Goal: Task Accomplishment & Management: Complete application form

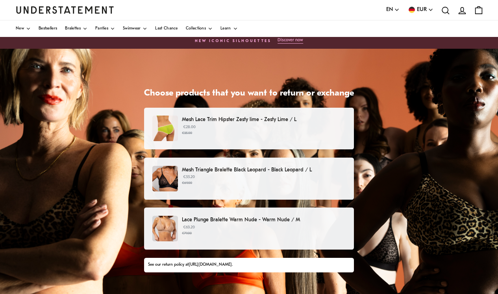
scroll to position [20, 0]
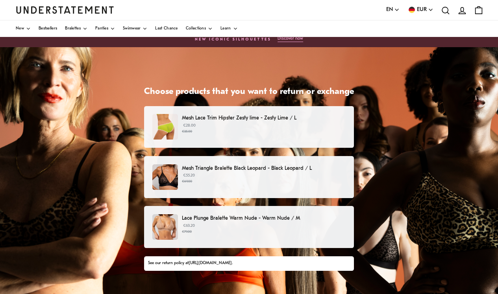
click at [222, 176] on p "€55.20 €69.00" at bounding box center [264, 179] width 164 height 12
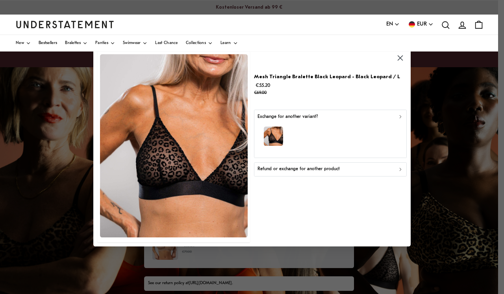
click at [307, 167] on p "Refund or exchange for another product" at bounding box center [298, 169] width 82 height 7
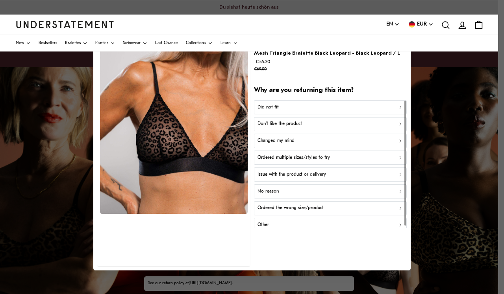
click at [292, 104] on div "Did not fit" at bounding box center [330, 107] width 146 height 7
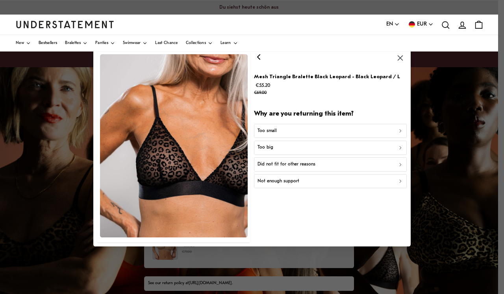
click at [287, 130] on div "Too small" at bounding box center [330, 130] width 146 height 7
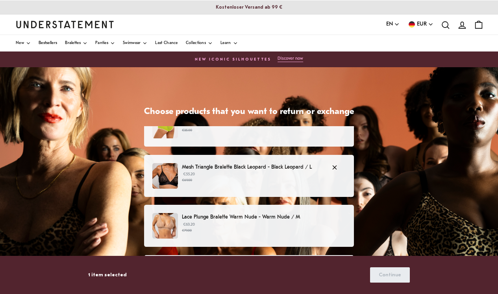
scroll to position [24, 0]
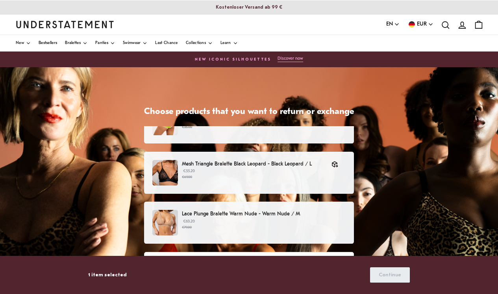
click at [230, 216] on p "Lace Plunge Bralette Warm Nude - Warm Nude / M" at bounding box center [264, 214] width 164 height 8
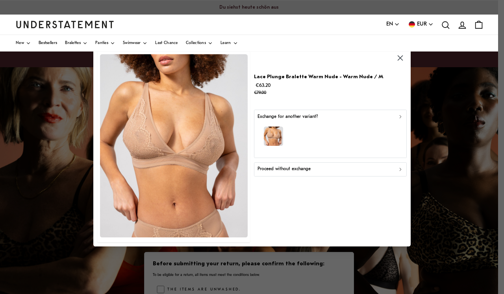
click at [290, 168] on p "Proceed without exchange" at bounding box center [283, 169] width 53 height 7
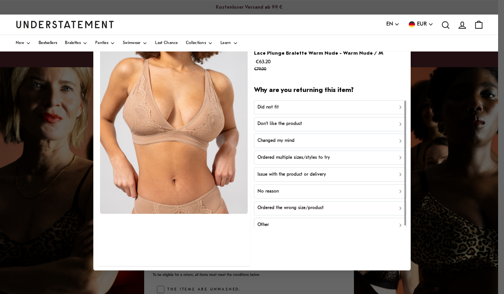
click at [298, 106] on div "Did not fit" at bounding box center [330, 107] width 146 height 7
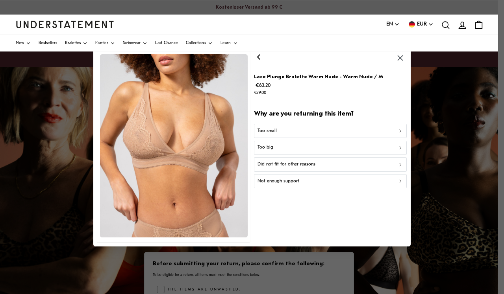
click at [286, 130] on div "Too small" at bounding box center [330, 130] width 146 height 7
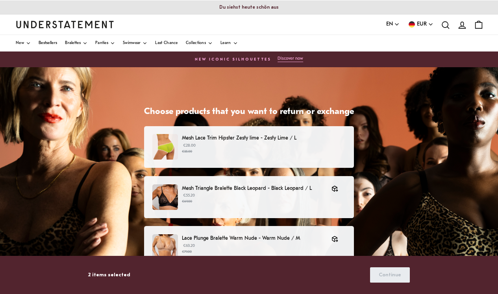
click at [247, 137] on p "Mesh Lace Trim Hipster Zesty lime - Zesty Lime / L" at bounding box center [264, 138] width 164 height 8
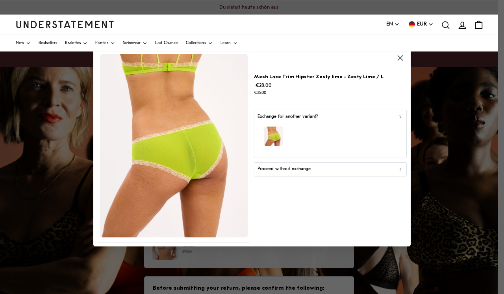
click at [301, 126] on div "button" at bounding box center [330, 137] width 146 height 34
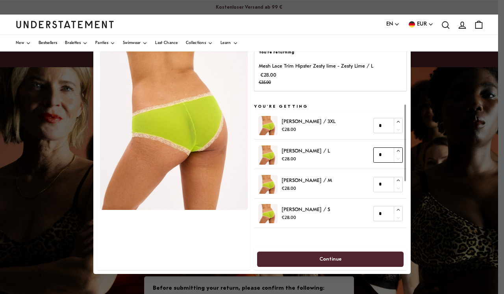
click at [398, 149] on icon "button" at bounding box center [398, 151] width 5 height 5
type input "*"
click at [335, 258] on span "Continue" at bounding box center [330, 259] width 22 height 15
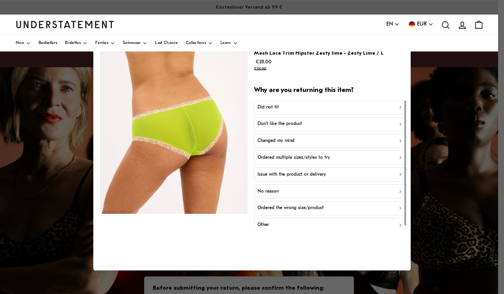
click at [287, 122] on p "Don't like the product" at bounding box center [279, 123] width 44 height 7
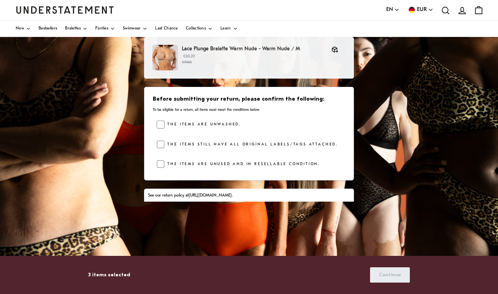
scroll to position [144, 0]
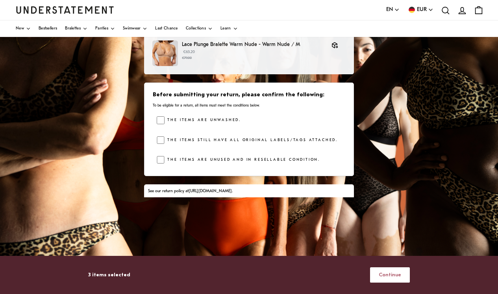
click at [401, 277] on span "Continue" at bounding box center [390, 275] width 22 height 15
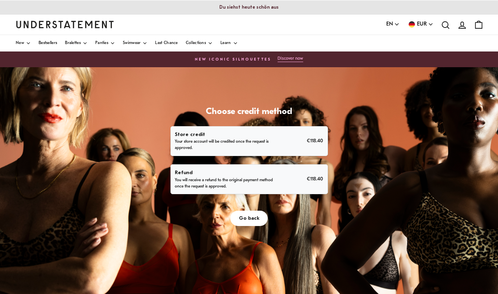
click at [197, 175] on p "Refund" at bounding box center [224, 173] width 99 height 8
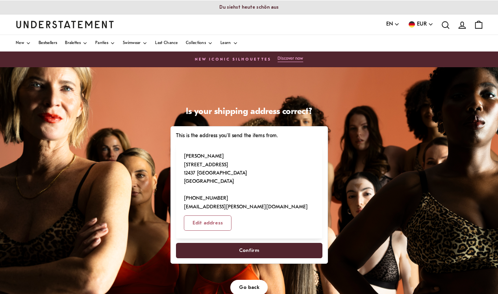
click at [253, 244] on span "Confirm" at bounding box center [249, 251] width 20 height 15
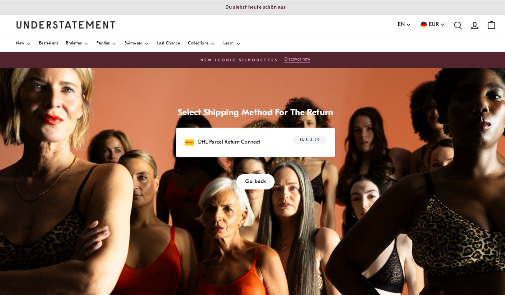
click at [217, 140] on p "DHL Parcel Return Connect" at bounding box center [226, 141] width 61 height 8
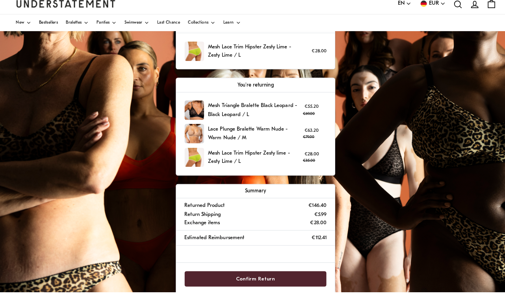
scroll to position [161, 0]
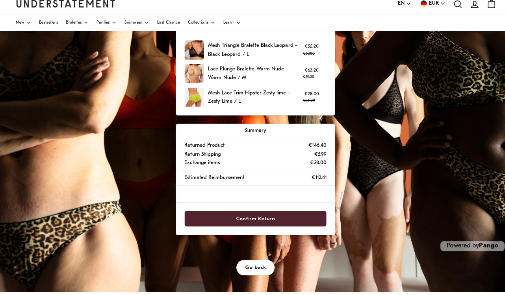
click at [251, 264] on span "Go back" at bounding box center [252, 271] width 20 height 15
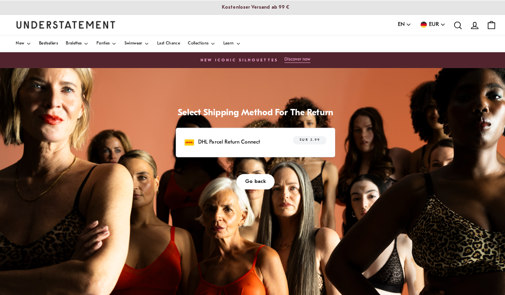
click at [241, 179] on button "Go back" at bounding box center [252, 179] width 38 height 15
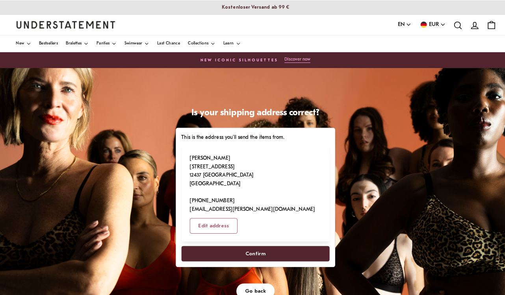
click at [248, 281] on span "Go back" at bounding box center [252, 288] width 20 height 15
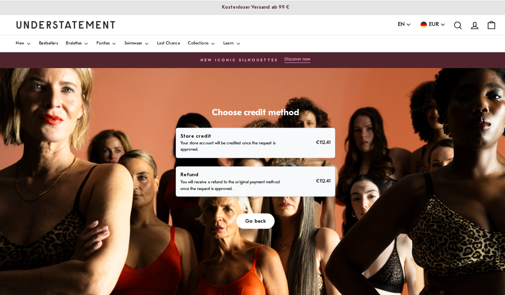
click at [253, 223] on span "Go back" at bounding box center [252, 218] width 20 height 15
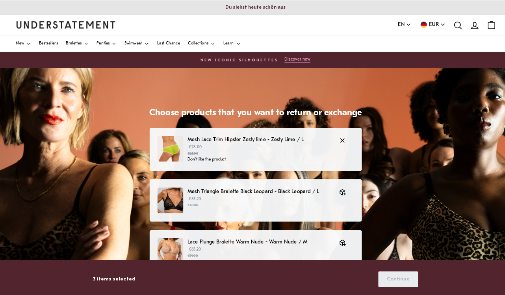
click at [233, 145] on p "€28.00 €35.00" at bounding box center [256, 149] width 142 height 12
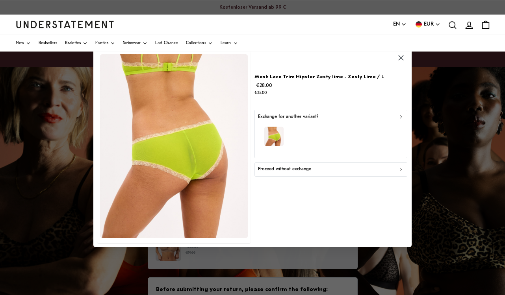
click at [296, 170] on p "Proceed without exchange" at bounding box center [284, 169] width 53 height 7
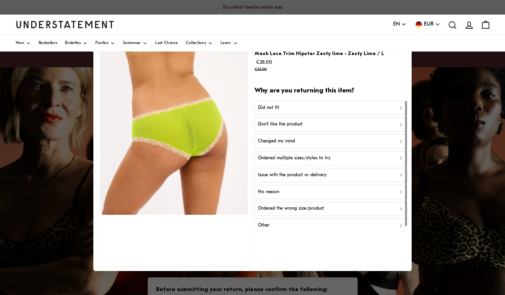
click at [279, 139] on p "Changed my mind" at bounding box center [276, 141] width 37 height 7
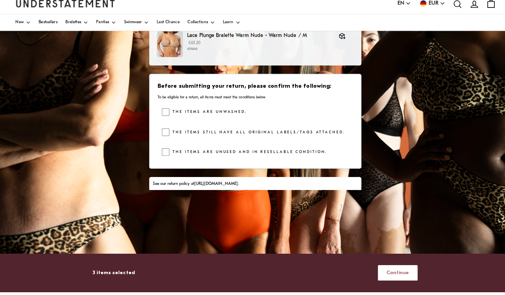
scroll to position [161, 0]
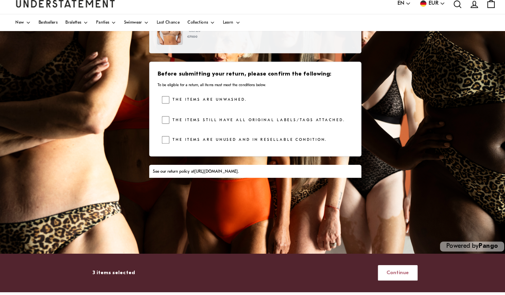
click at [396, 269] on span "Continue" at bounding box center [393, 276] width 22 height 15
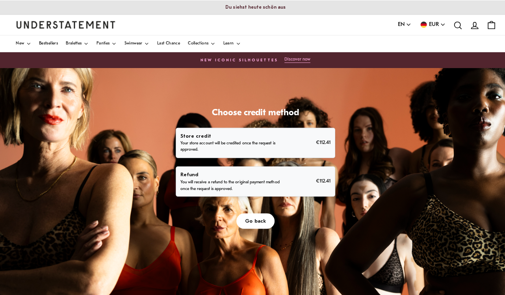
click at [255, 179] on p "You will receive a refund to the original payment method once the request is ap…" at bounding box center [228, 183] width 101 height 13
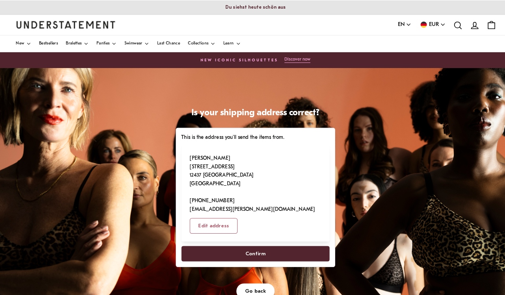
click at [258, 244] on span "Confirm" at bounding box center [252, 251] width 20 height 15
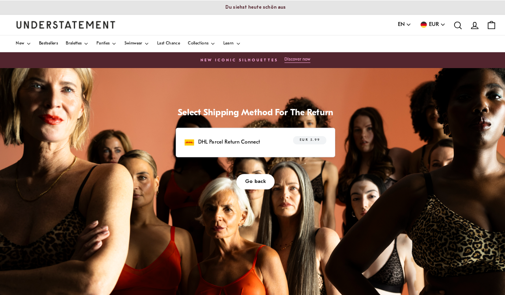
click at [244, 138] on p "DHL Parcel Return Connect" at bounding box center [226, 141] width 61 height 8
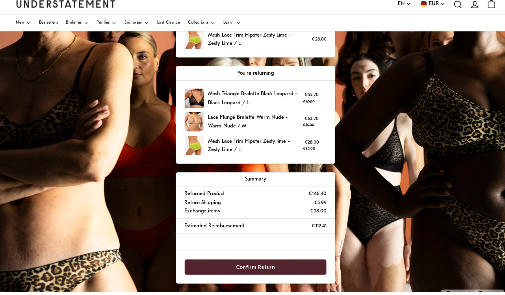
scroll to position [169, 0]
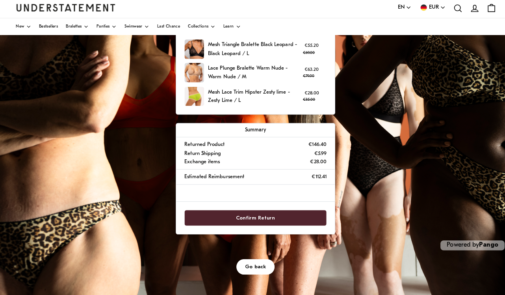
click at [253, 259] on span "Go back" at bounding box center [252, 266] width 20 height 15
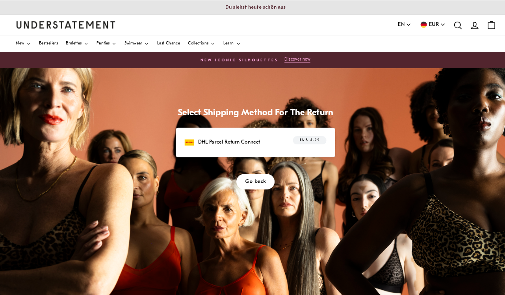
click at [247, 178] on span "Go back" at bounding box center [252, 179] width 20 height 15
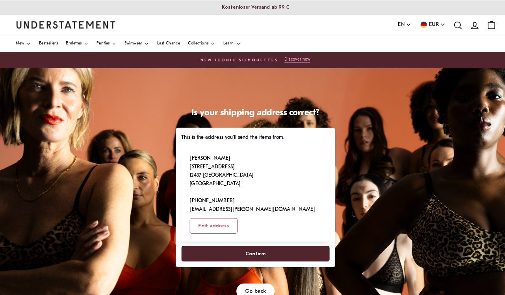
click at [247, 281] on span "Go back" at bounding box center [252, 288] width 20 height 15
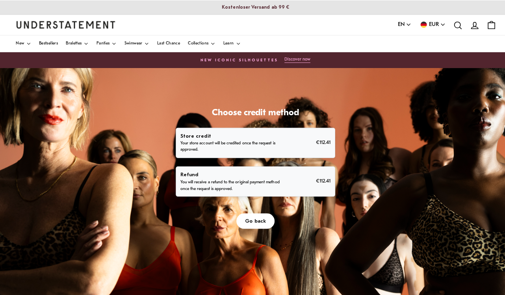
click at [247, 213] on span "Go back" at bounding box center [252, 218] width 20 height 15
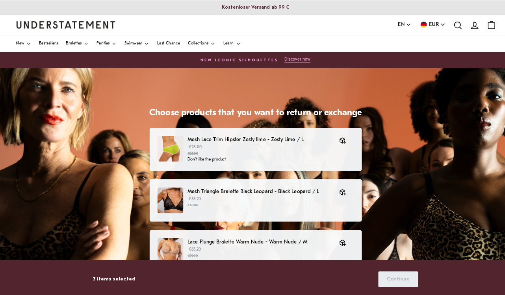
click at [247, 213] on div "Mesh Triangle Bralette Black Leopard - Black Leopard / L €55.20 €69.00" at bounding box center [253, 198] width 210 height 42
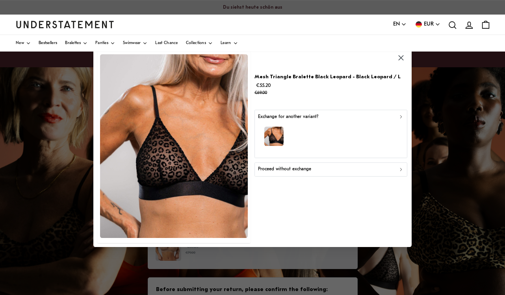
click at [399, 57] on icon "button" at bounding box center [400, 57] width 5 height 5
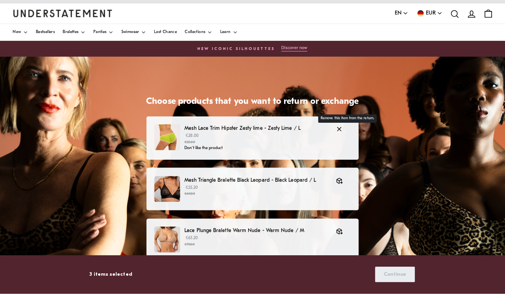
click at [338, 131] on icon "button" at bounding box center [338, 133] width 4 height 4
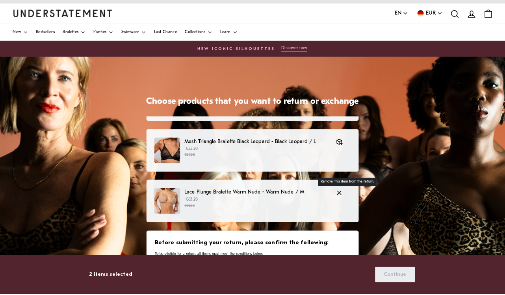
scroll to position [38, 0]
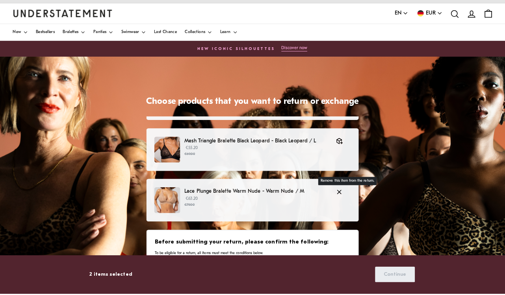
click at [337, 191] on icon "button" at bounding box center [338, 194] width 7 height 7
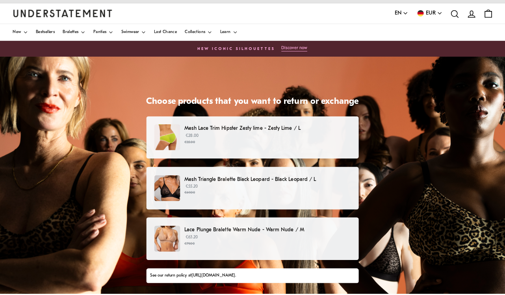
scroll to position [0, 0]
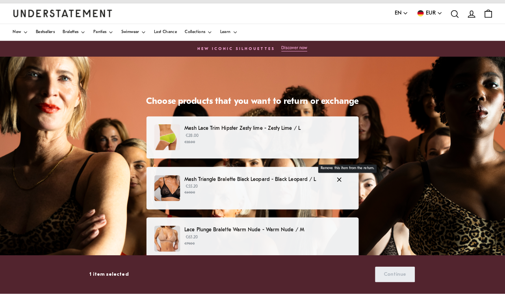
click at [338, 179] on icon "button" at bounding box center [338, 182] width 7 height 7
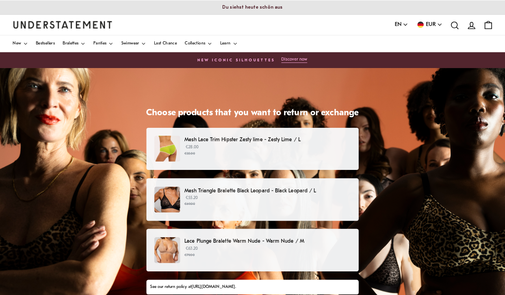
scroll to position [0, 3]
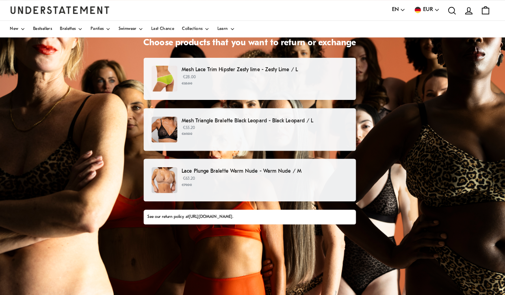
scroll to position [68, 0]
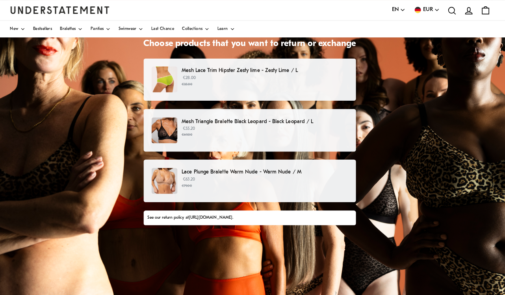
click at [247, 83] on small "€35.00" at bounding box center [267, 84] width 164 height 6
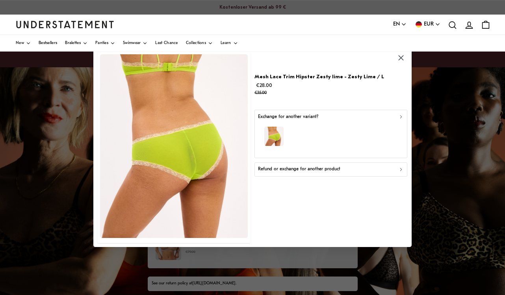
click at [285, 167] on p "Refund or exchange for another product" at bounding box center [299, 169] width 82 height 7
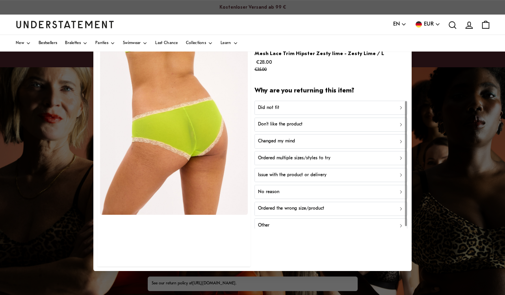
click at [283, 124] on p "Don't like the product" at bounding box center [280, 124] width 44 height 7
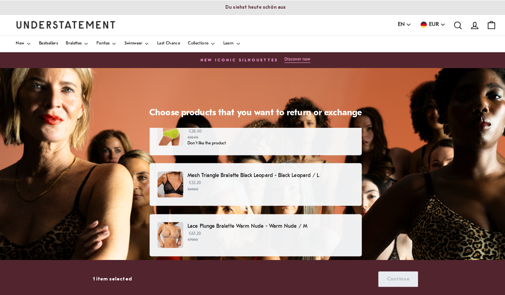
scroll to position [16, 0]
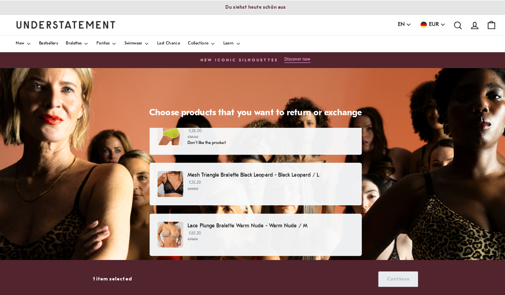
click at [267, 184] on small "€69.00" at bounding box center [267, 187] width 164 height 6
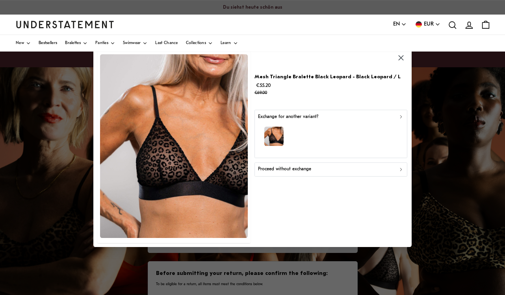
click at [271, 168] on p "Proceed without exchange" at bounding box center [284, 169] width 53 height 7
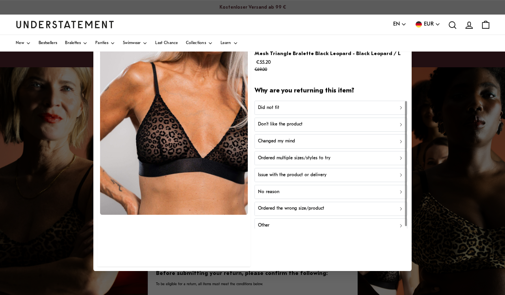
click at [267, 106] on p "Did not fit" at bounding box center [268, 107] width 21 height 7
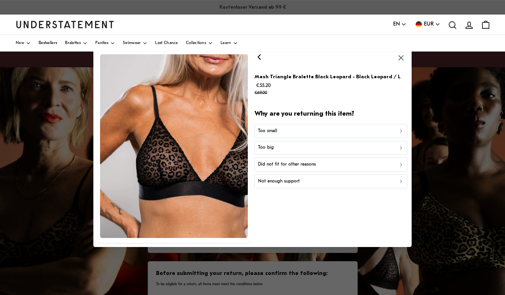
click at [267, 129] on p "Too small" at bounding box center [267, 131] width 19 height 7
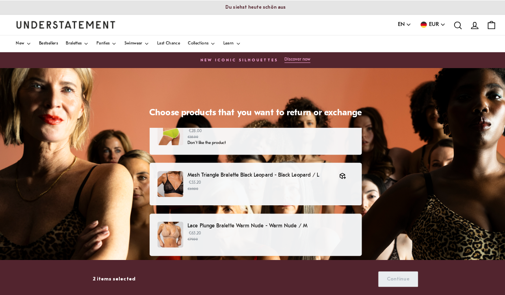
click at [258, 222] on p "Lace Plunge Bralette Warm Nude - Warm Nude / M" at bounding box center [267, 223] width 164 height 8
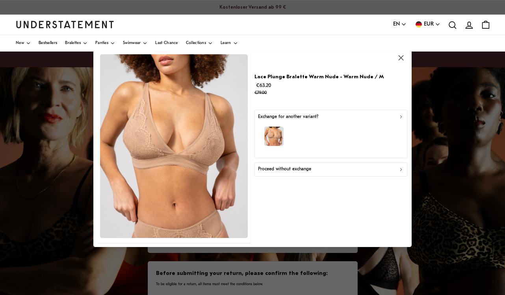
click at [270, 170] on p "Proceed without exchange" at bounding box center [284, 169] width 53 height 7
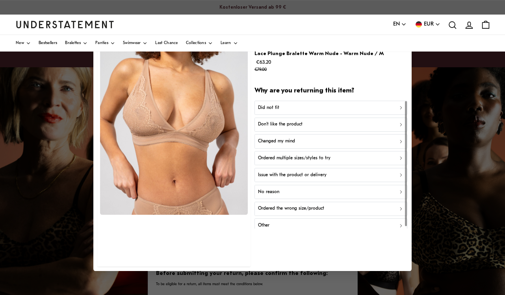
click at [272, 106] on p "Did not fit" at bounding box center [268, 107] width 21 height 7
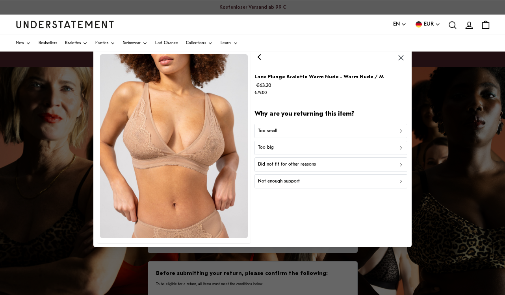
click at [268, 129] on p "Too small" at bounding box center [267, 131] width 19 height 7
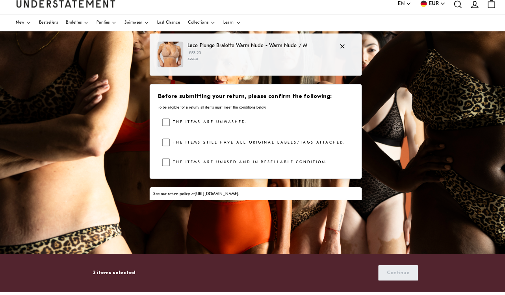
scroll to position [141, 0]
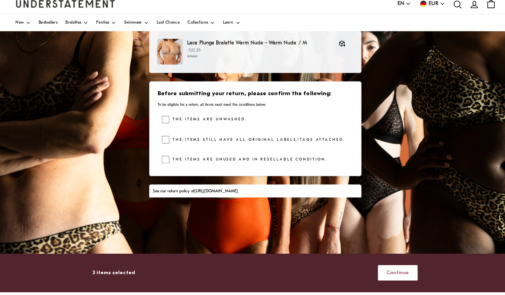
click at [383, 269] on span "Continue" at bounding box center [393, 276] width 22 height 15
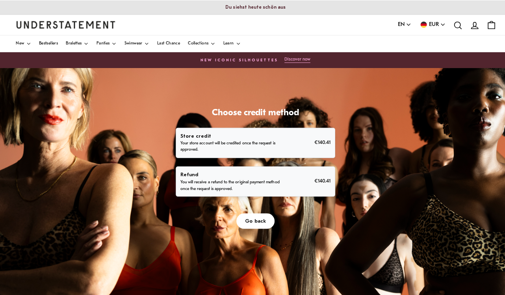
click at [255, 177] on p "You will receive a refund to the original payment method once the request is ap…" at bounding box center [228, 183] width 100 height 13
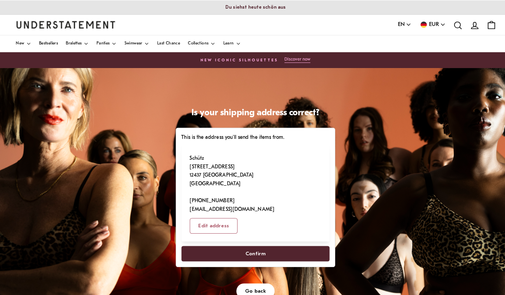
click at [237, 244] on span "Confirm" at bounding box center [252, 251] width 129 height 15
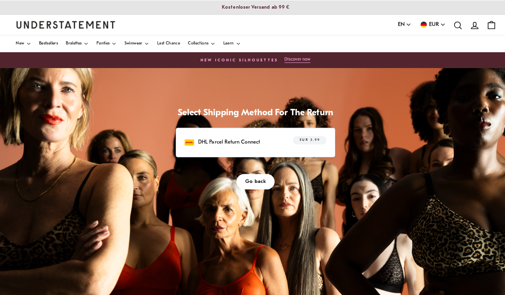
click at [237, 135] on div "DHL Parcel Return Connect EUR 5.99" at bounding box center [252, 141] width 140 height 12
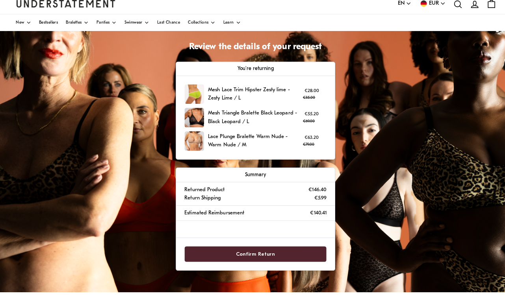
scroll to position [61, 0]
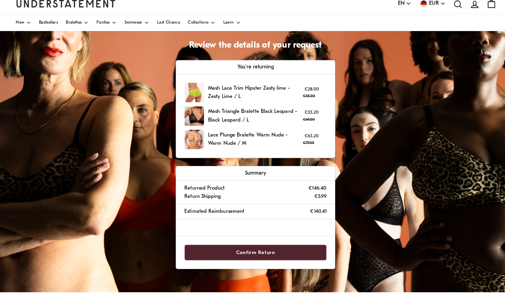
click at [274, 249] on span "Confirm Return" at bounding box center [252, 256] width 123 height 15
